Goal: Information Seeking & Learning: Understand process/instructions

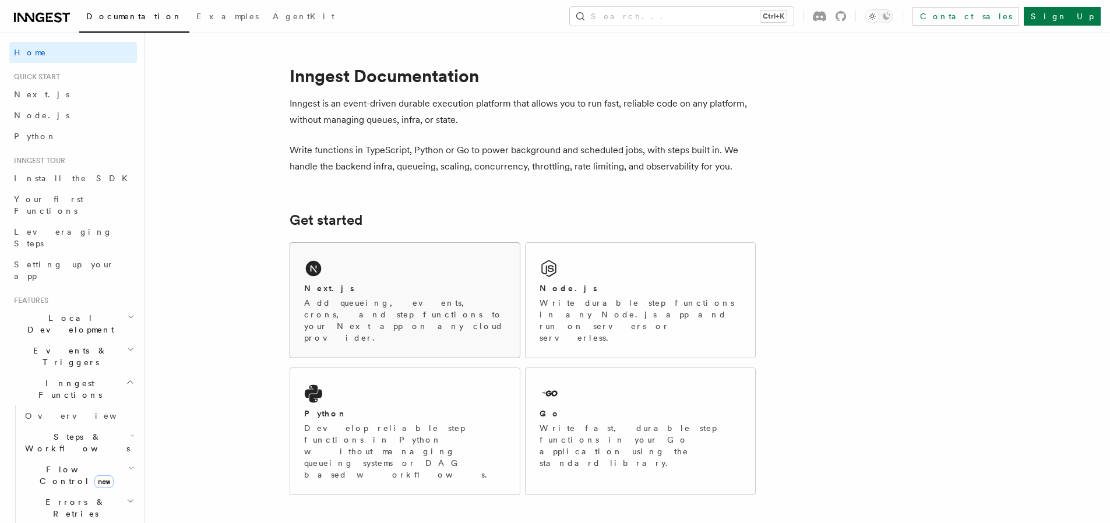
click at [378, 314] on p "Add queueing, events, crons, and step functions to your Next app on any cloud p…" at bounding box center [405, 320] width 202 height 47
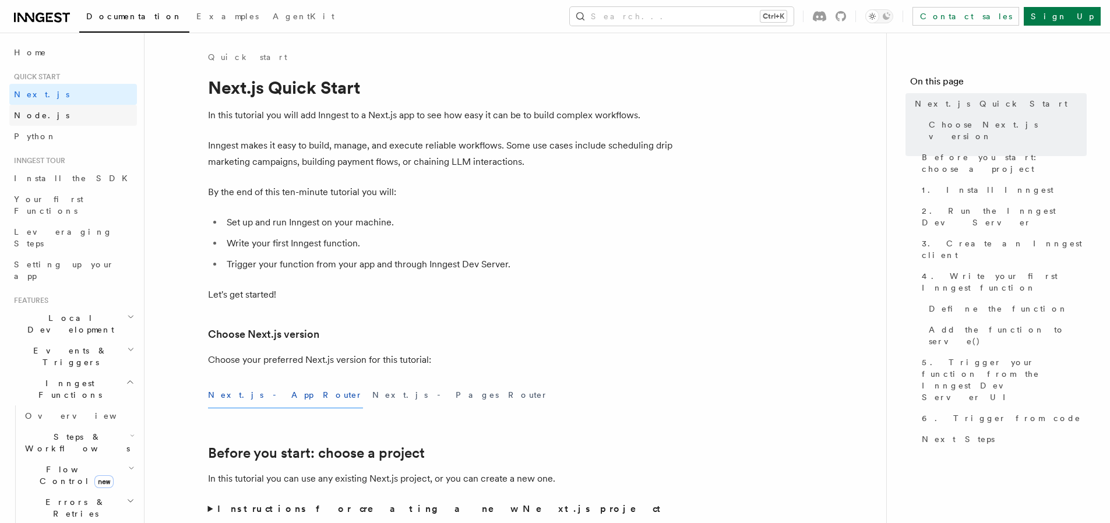
click at [64, 120] on link "Node.js" at bounding box center [73, 115] width 128 height 21
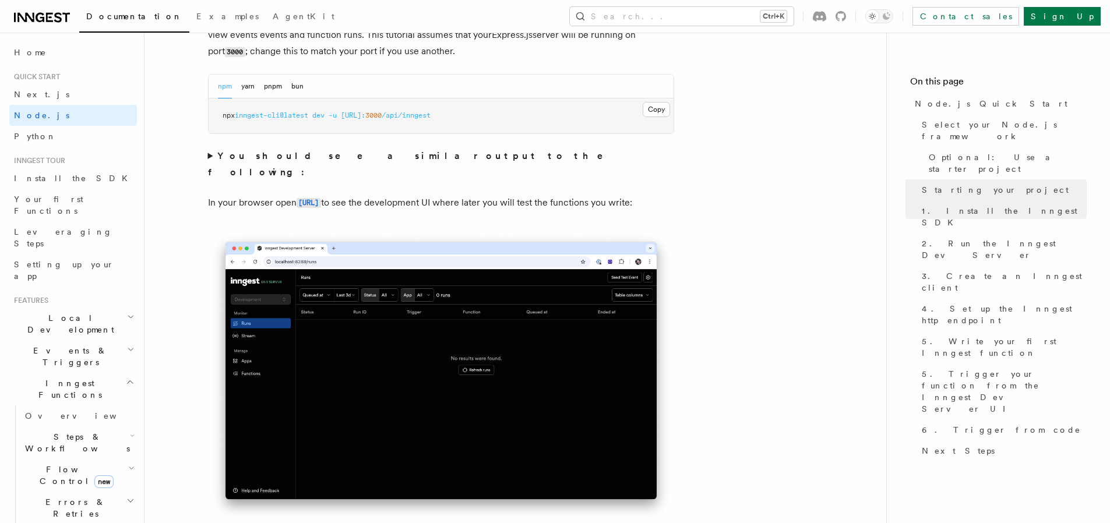
scroll to position [979, 0]
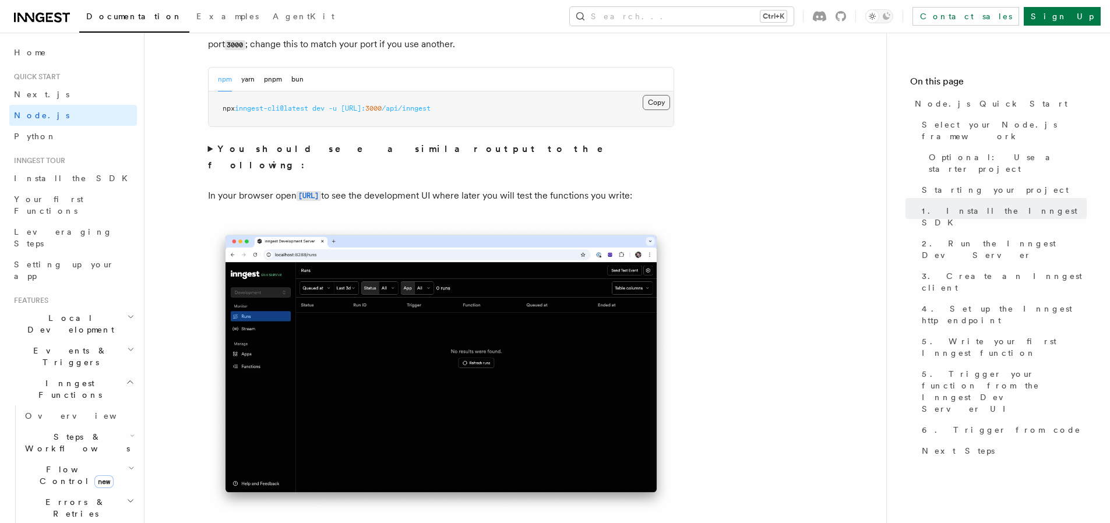
click at [659, 104] on button "Copy Copied" at bounding box center [656, 102] width 27 height 15
